Goal: Communication & Community: Answer question/provide support

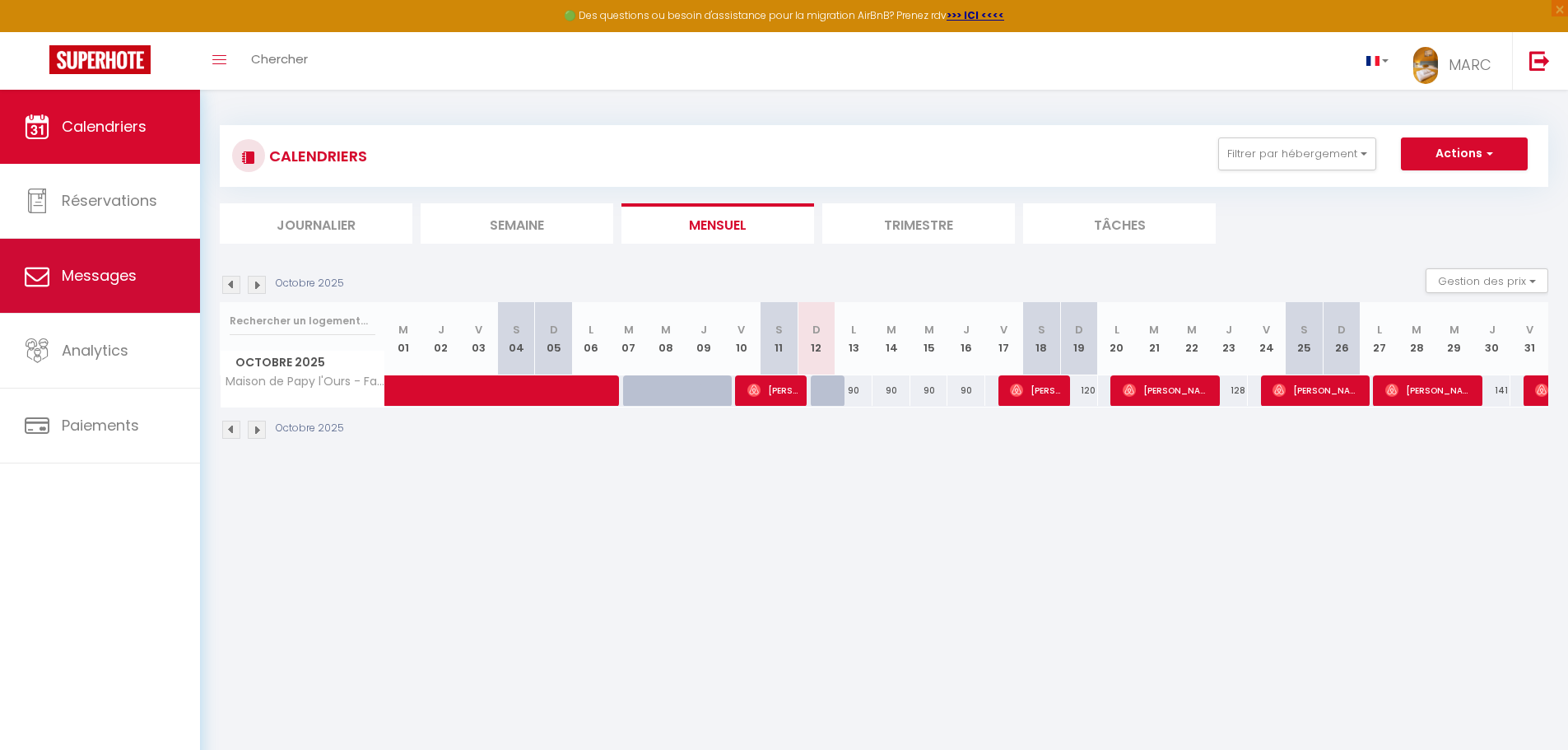
click at [94, 267] on span "Messages" at bounding box center [99, 275] width 75 height 21
select select "message"
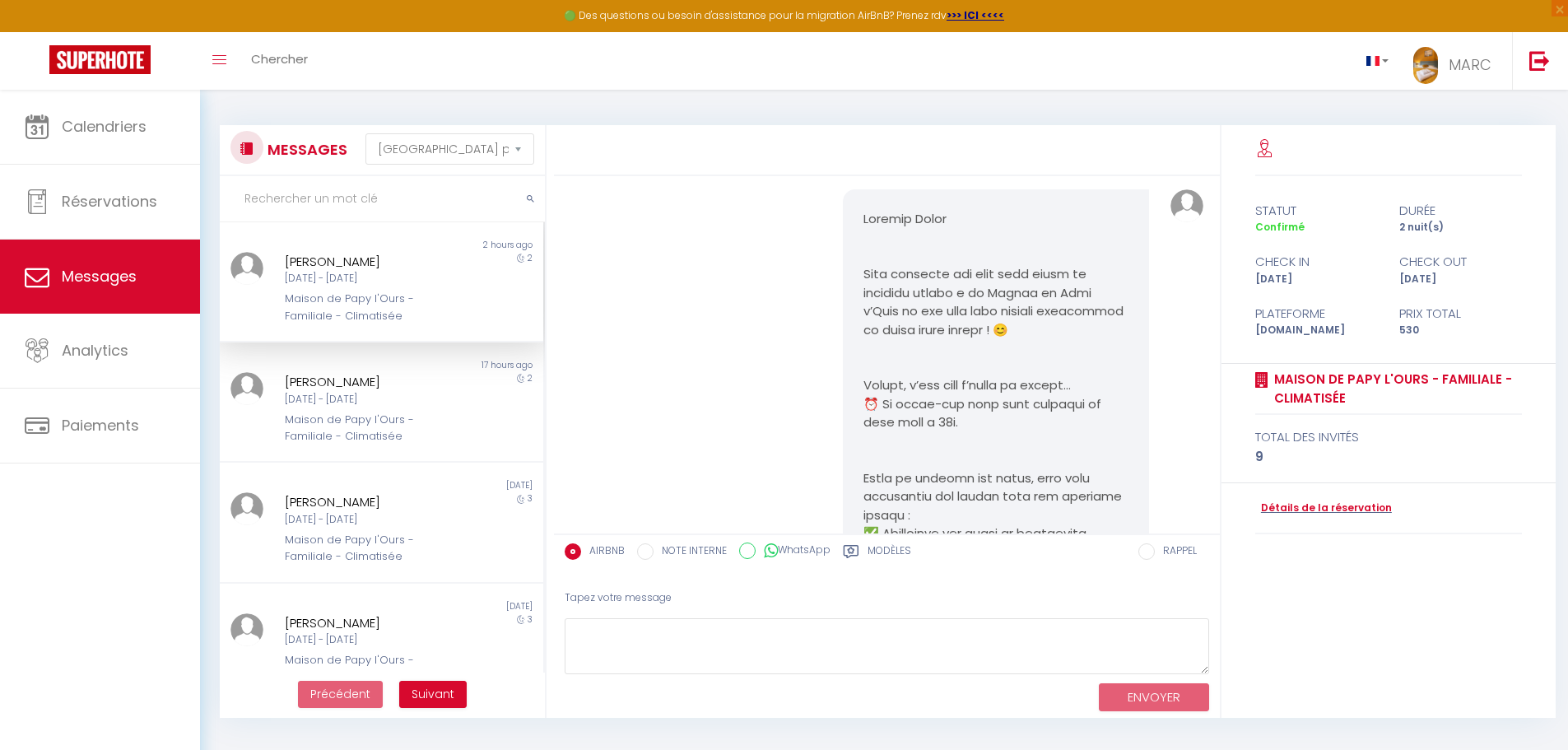
scroll to position [5880, 0]
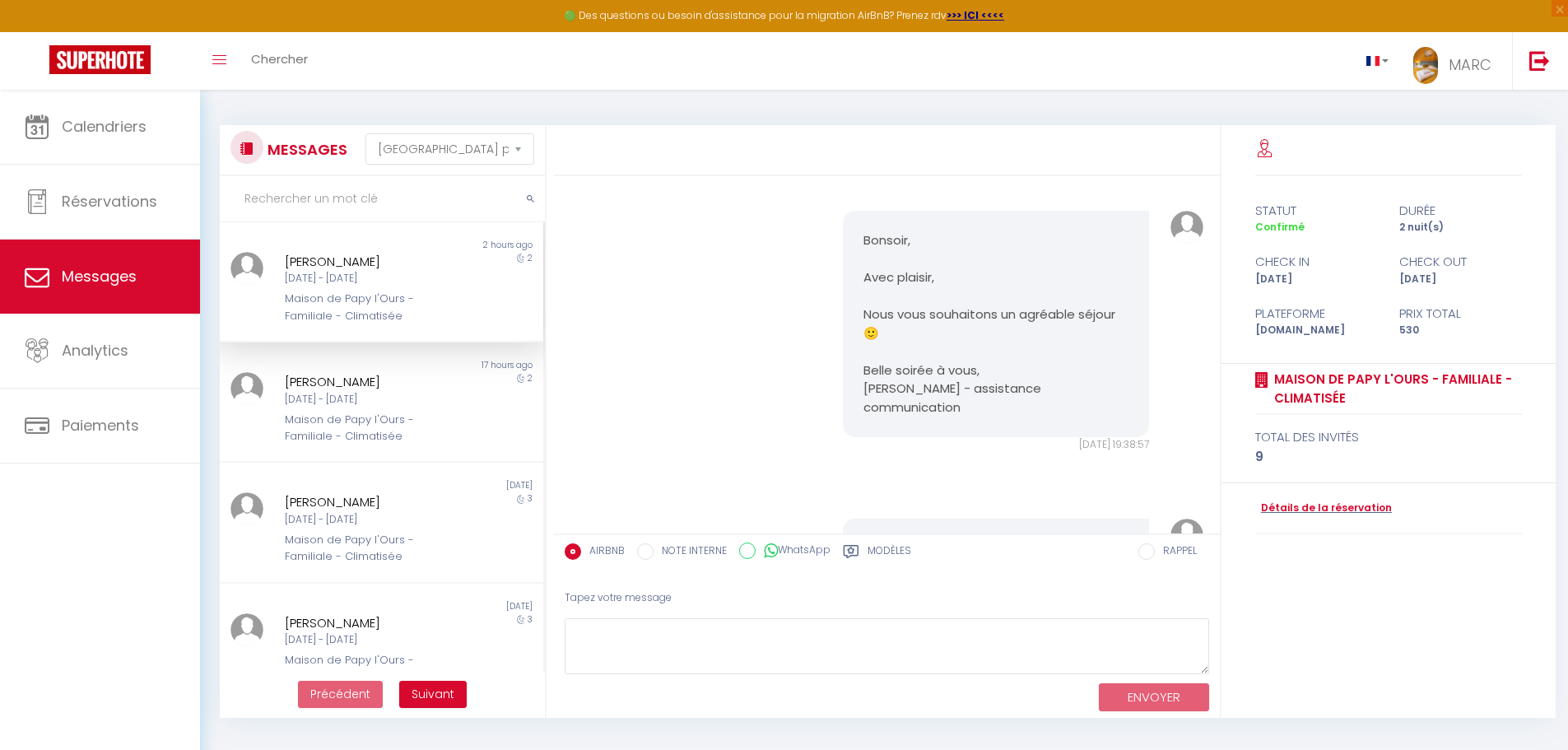
click at [329, 289] on div "[PERSON_NAME] [DATE] - [DATE] Maison de Papy l'Ours - Familiale - Climatisée" at bounding box center [367, 288] width 189 height 73
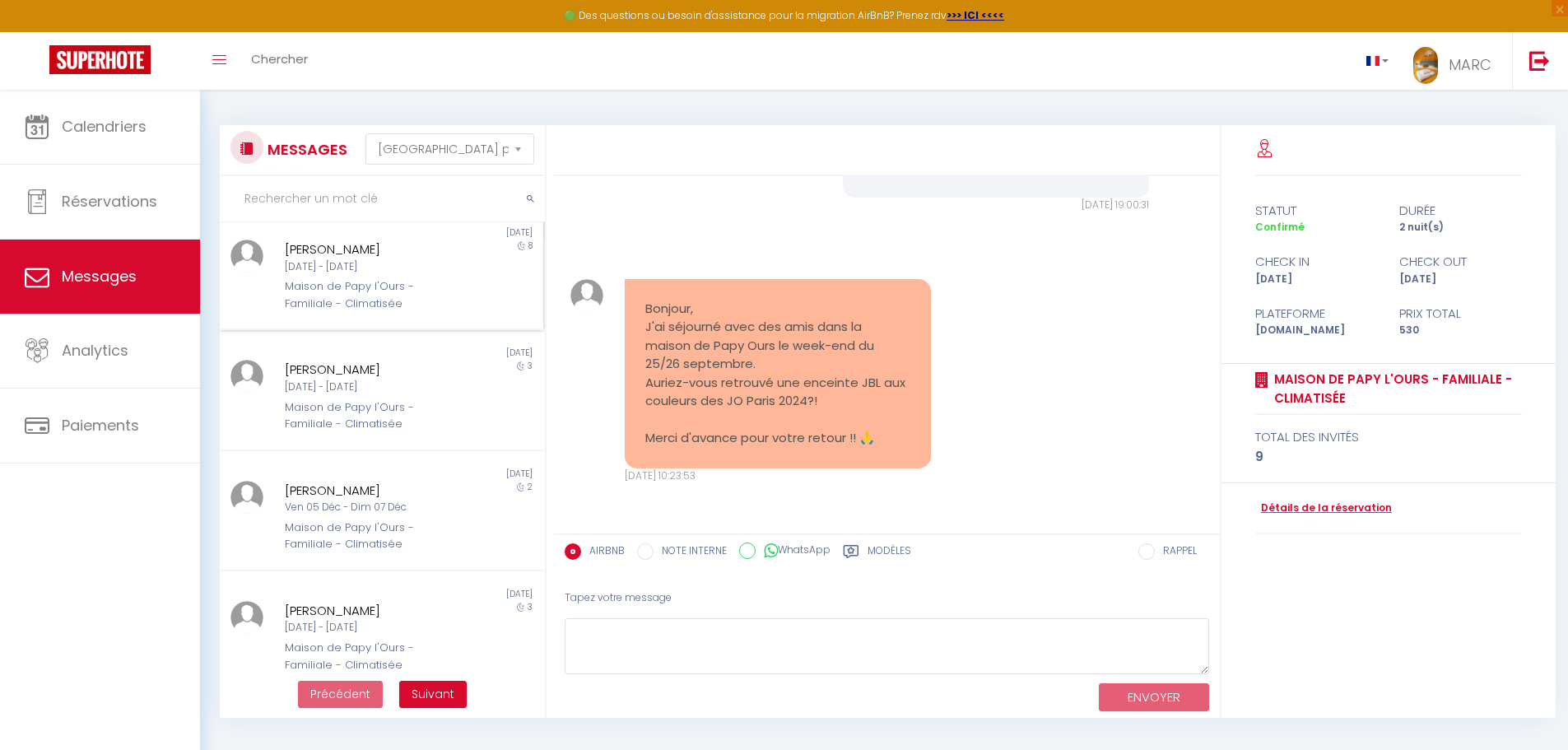
scroll to position [411, 0]
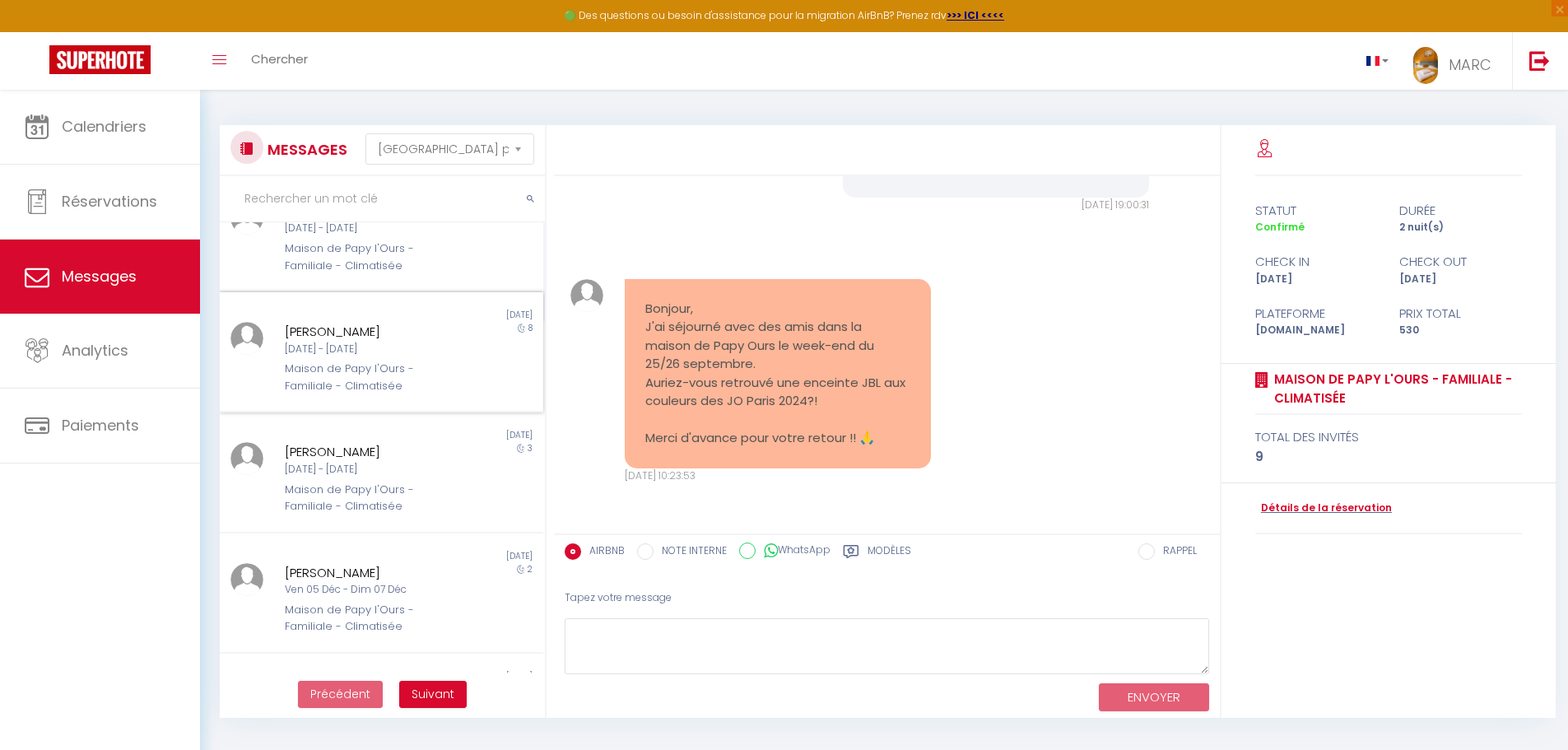
click at [350, 378] on div "Maison de Papy l'Ours - Familiale - Climatisée" at bounding box center [368, 377] width 167 height 33
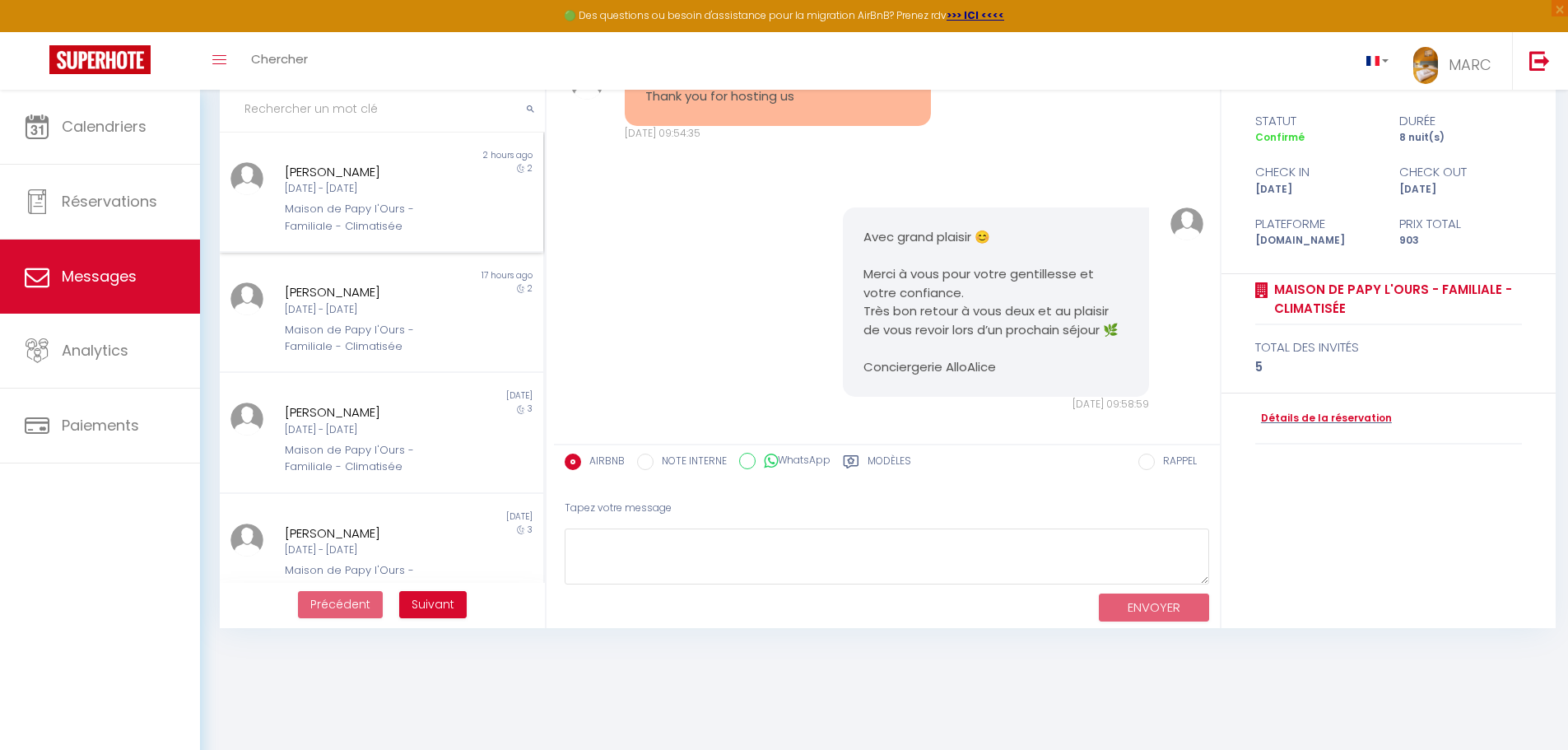
click at [332, 221] on div "Maison de Papy l'Ours - Familiale - Climatisée" at bounding box center [368, 218] width 167 height 33
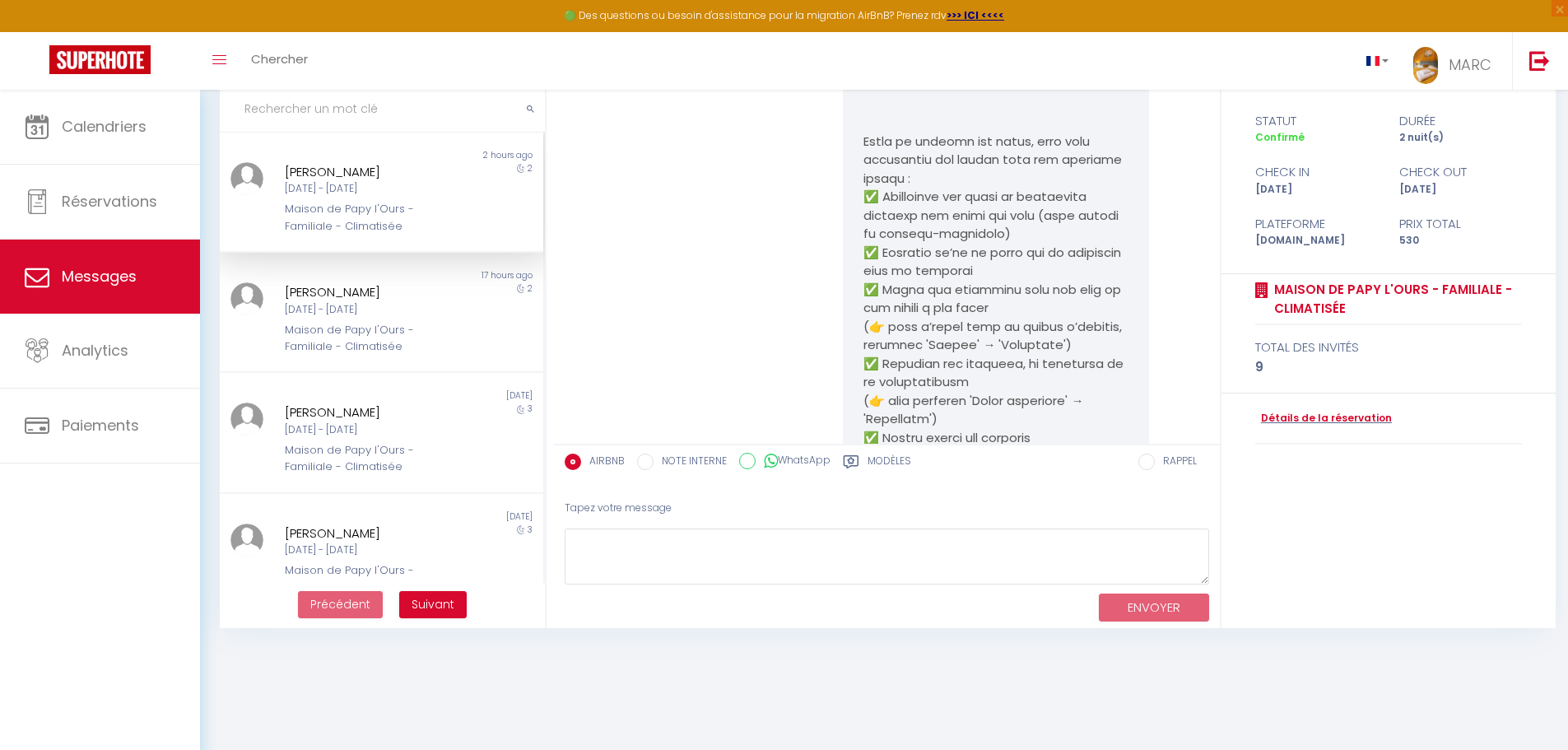
scroll to position [6373, 0]
